Goal: Information Seeking & Learning: Learn about a topic

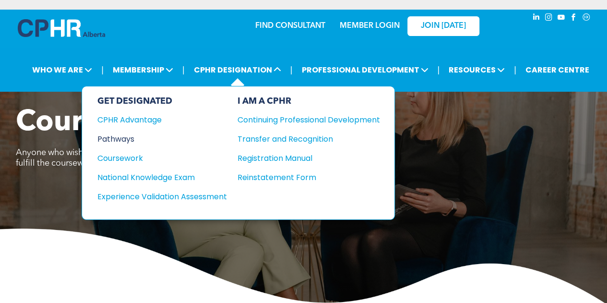
click at [121, 136] on div "Pathways" at bounding box center [155, 139] width 117 height 12
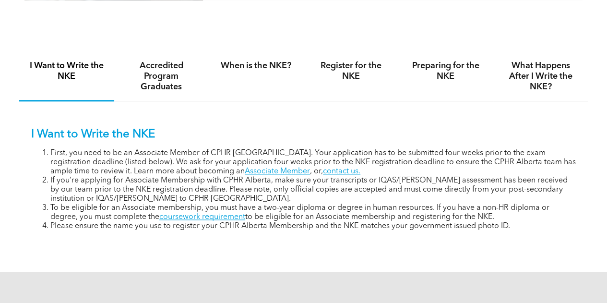
scroll to position [575, 0]
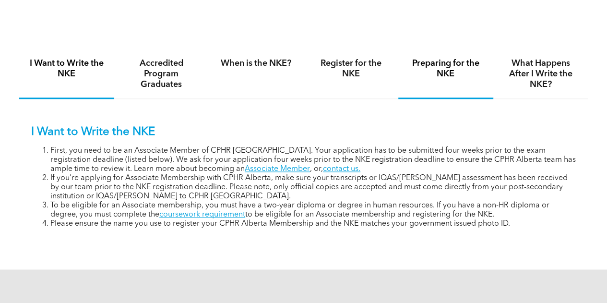
click at [448, 79] on h4 "Preparing for the NKE" at bounding box center [446, 68] width 78 height 21
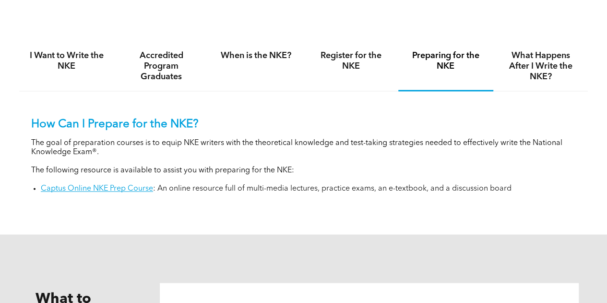
scroll to position [584, 0]
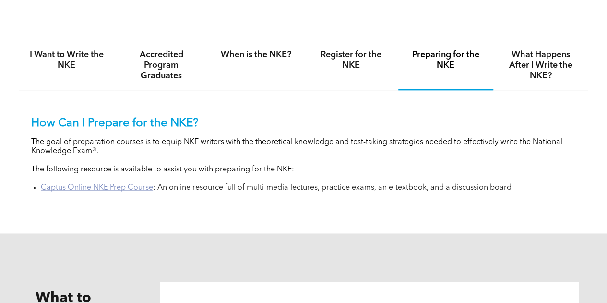
click at [130, 192] on link "Captus Online NKE Prep Course" at bounding box center [97, 188] width 112 height 8
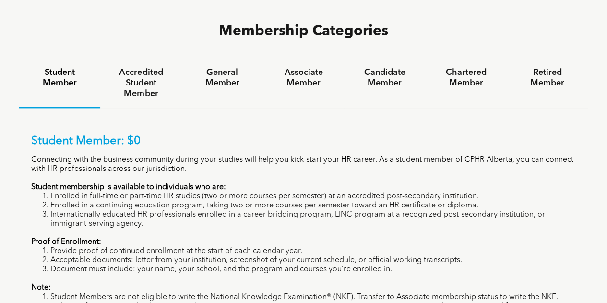
scroll to position [615, 0]
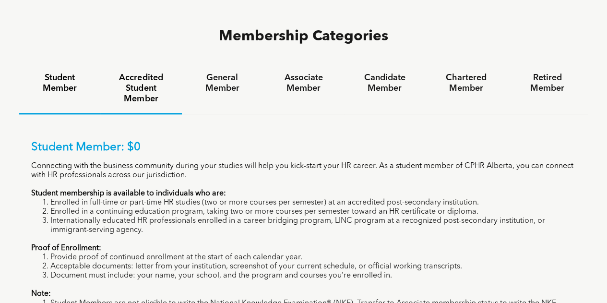
click at [146, 73] on h4 "Accredited Student Member" at bounding box center [141, 89] width 64 height 32
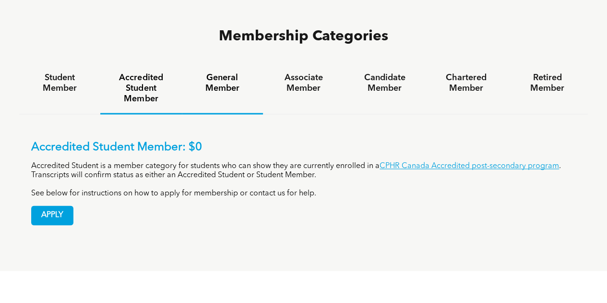
click at [225, 73] on h4 "General Member" at bounding box center [223, 83] width 64 height 21
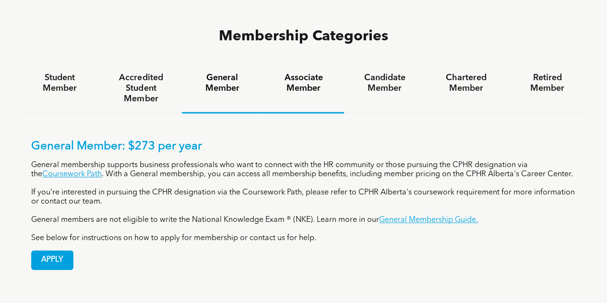
click at [304, 73] on h4 "Associate Member" at bounding box center [304, 83] width 64 height 21
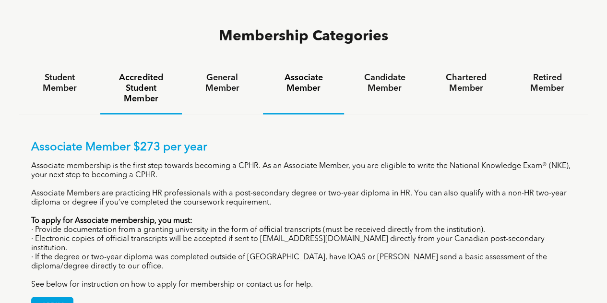
click at [139, 73] on h4 "Accredited Student Member" at bounding box center [141, 89] width 64 height 32
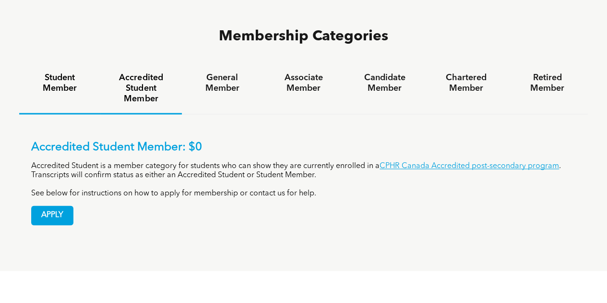
click at [48, 73] on h4 "Student Member" at bounding box center [60, 83] width 64 height 21
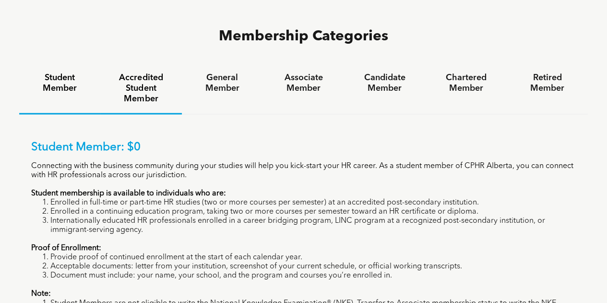
click at [141, 73] on h4 "Accredited Student Member" at bounding box center [141, 89] width 64 height 32
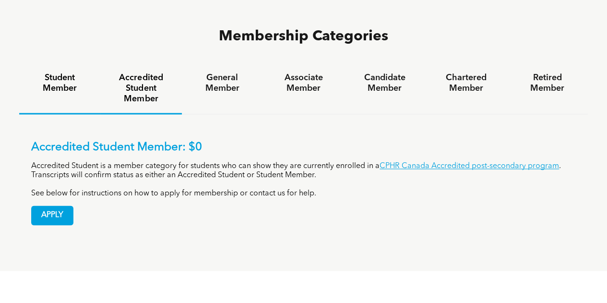
click at [60, 73] on h4 "Student Member" at bounding box center [60, 83] width 64 height 21
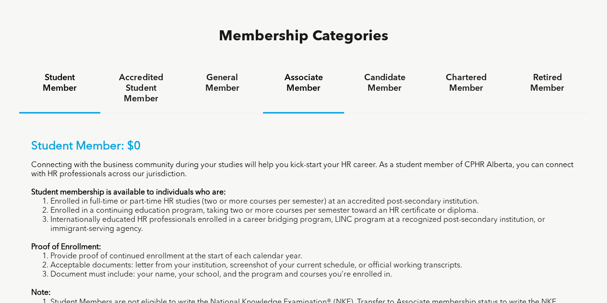
click at [286, 73] on h4 "Associate Member" at bounding box center [304, 83] width 64 height 21
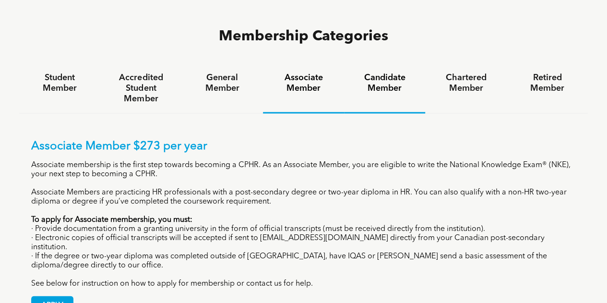
click at [386, 73] on h4 "Candidate Member" at bounding box center [385, 83] width 64 height 21
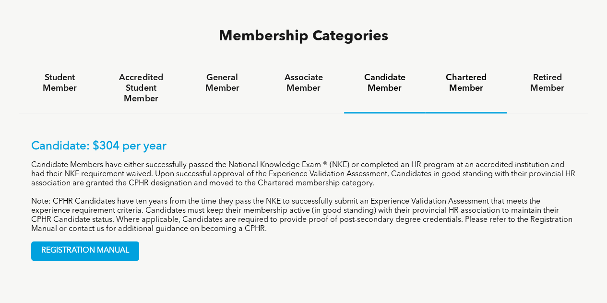
click at [467, 73] on h4 "Chartered Member" at bounding box center [466, 83] width 64 height 21
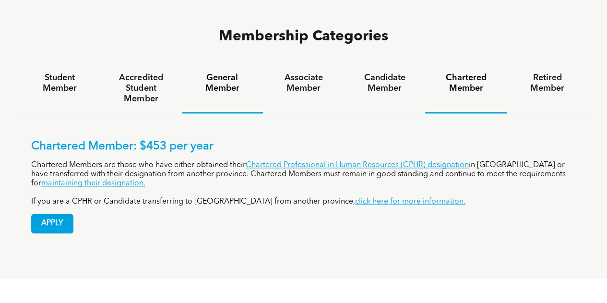
click at [237, 73] on h4 "General Member" at bounding box center [223, 83] width 64 height 21
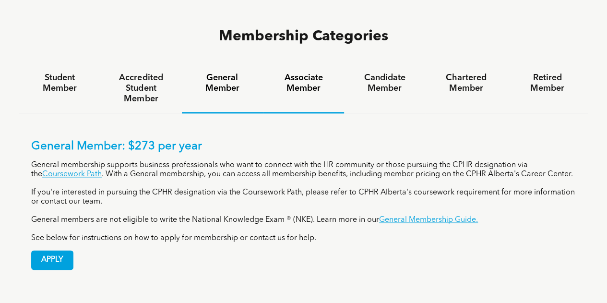
click at [288, 64] on div "Associate Member" at bounding box center [303, 88] width 81 height 49
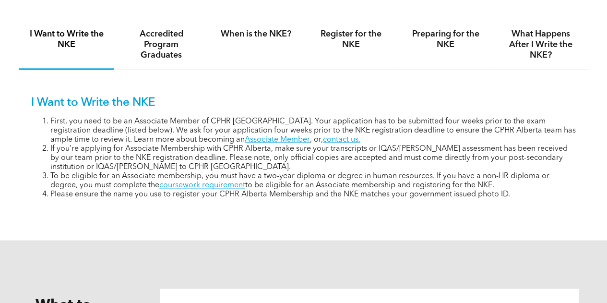
scroll to position [605, 0]
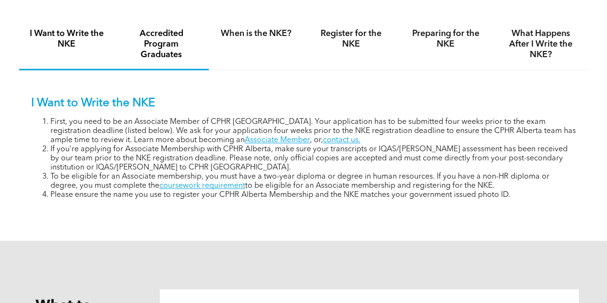
click at [162, 52] on h4 "Accredited Program Graduates" at bounding box center [162, 44] width 78 height 32
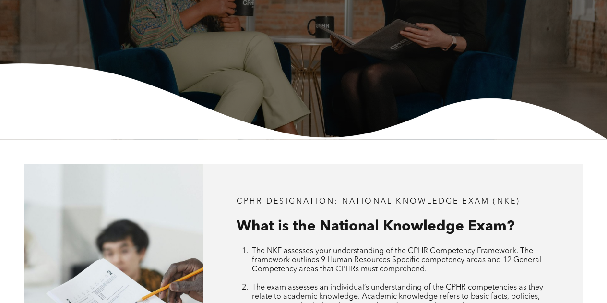
scroll to position [155, 0]
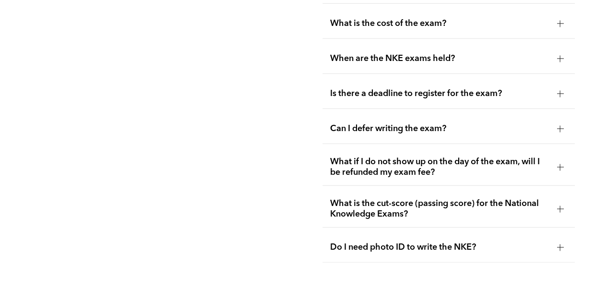
scroll to position [1316, 0]
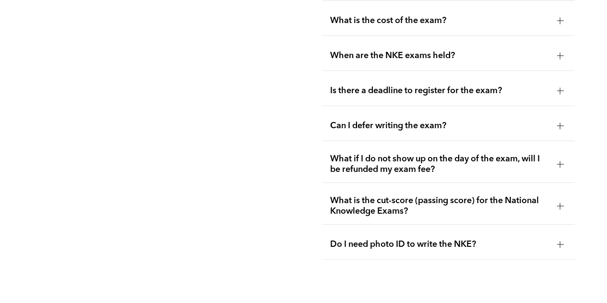
click at [423, 76] on div "Is there a deadline to register for the exam?" at bounding box center [449, 91] width 253 height 30
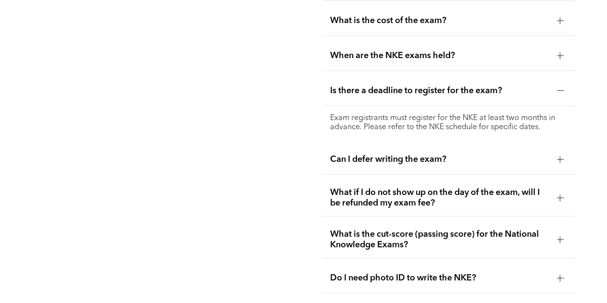
click at [424, 85] on span "Is there a deadline to register for the exam?" at bounding box center [439, 90] width 219 height 11
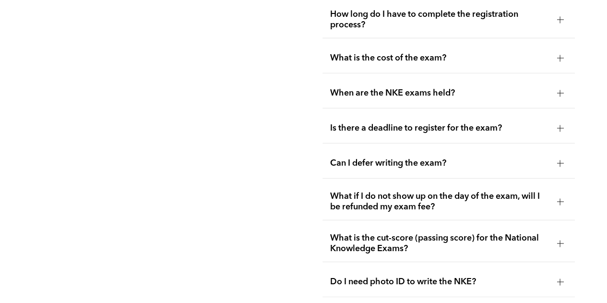
scroll to position [1262, 0]
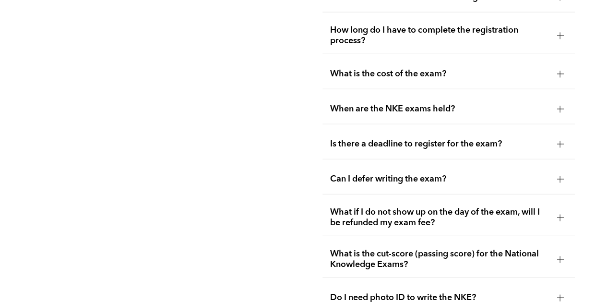
click at [413, 71] on span "What is the cost of the exam?" at bounding box center [439, 74] width 219 height 11
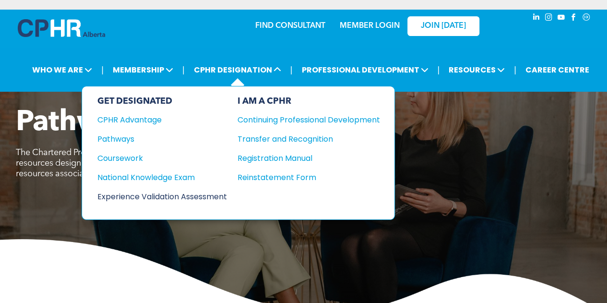
click at [147, 197] on div "Experience Validation Assessment" at bounding box center [155, 197] width 117 height 12
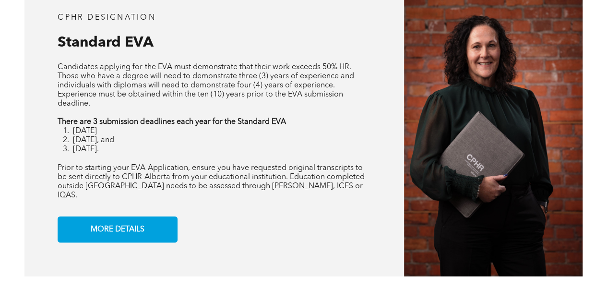
scroll to position [756, 0]
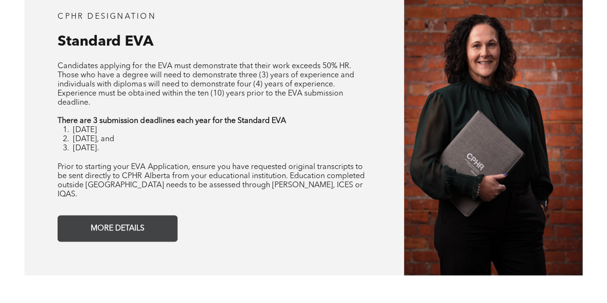
click at [137, 228] on span "MORE DETAILS" at bounding box center [117, 228] width 60 height 19
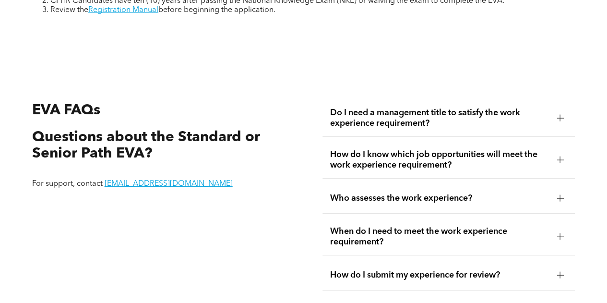
scroll to position [1536, 0]
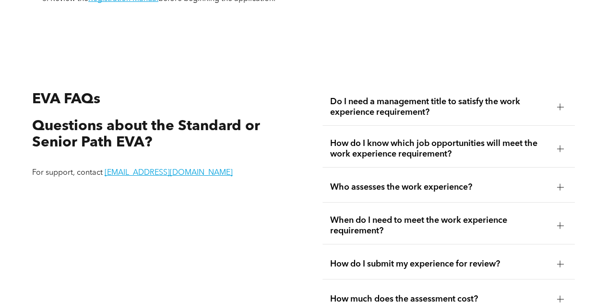
click at [377, 153] on span "How do I know which job opportunities will meet the work experience requirement?" at bounding box center [439, 148] width 219 height 21
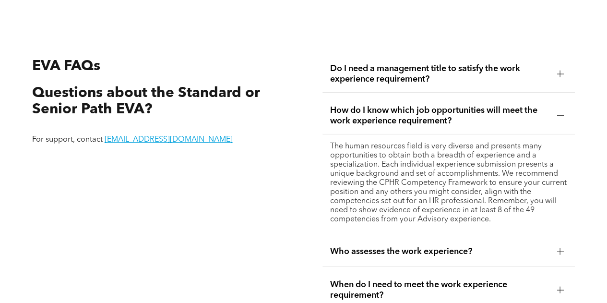
scroll to position [1570, 0]
